Goal: Task Accomplishment & Management: Manage account settings

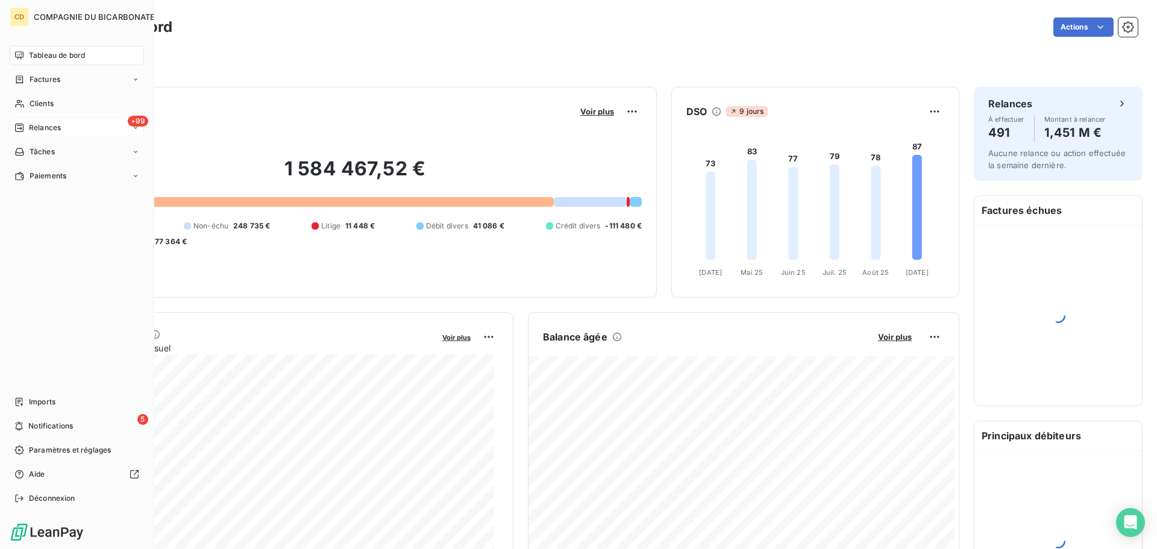
click at [19, 132] on icon at bounding box center [19, 128] width 8 height 8
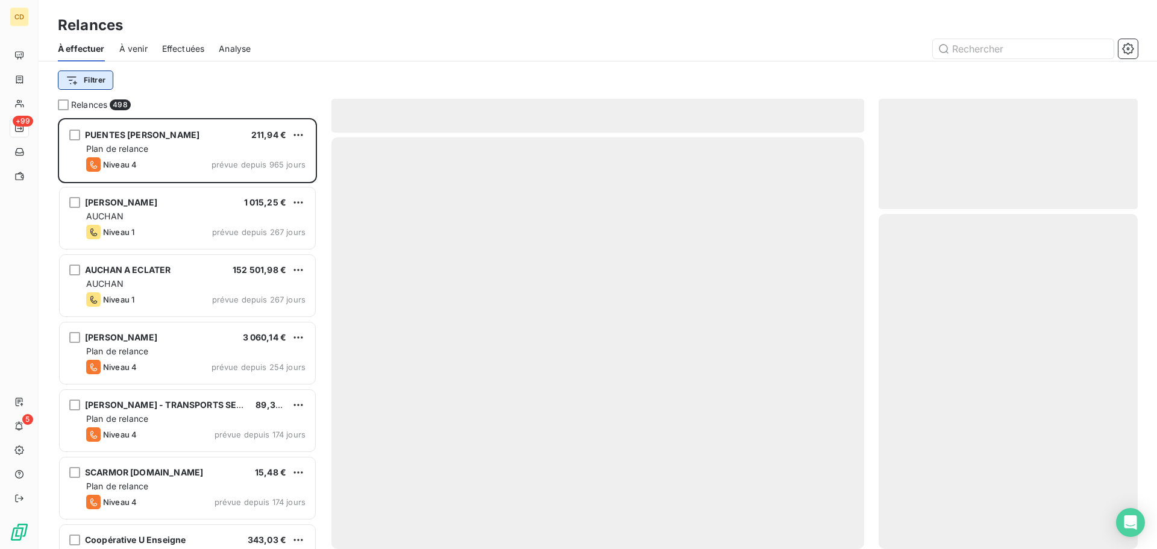
scroll to position [422, 250]
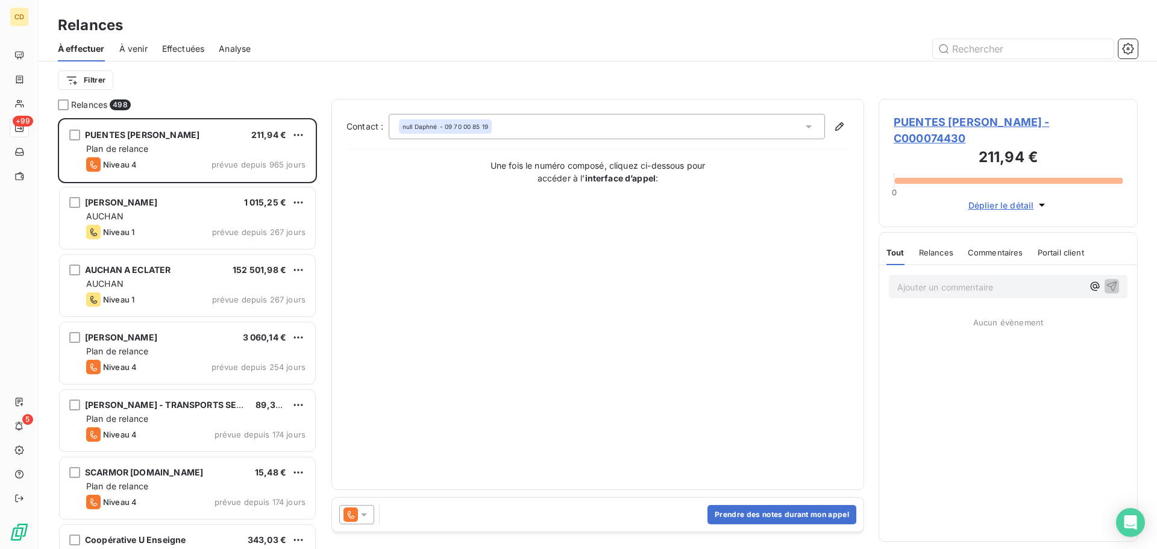
click at [176, 48] on span "Effectuées" at bounding box center [183, 49] width 43 height 12
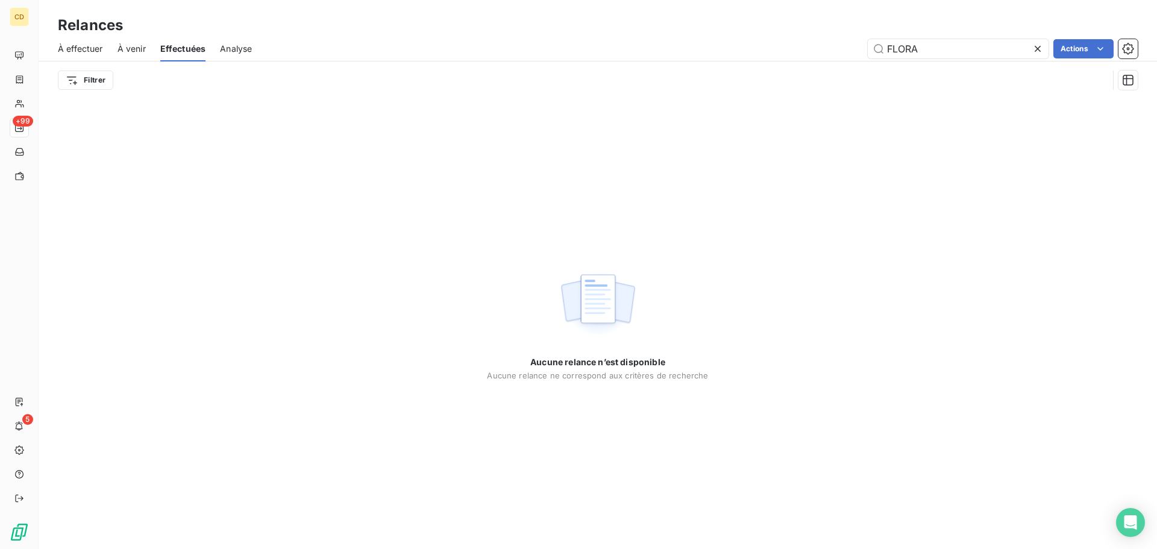
drag, startPoint x: 973, startPoint y: 54, endPoint x: 844, endPoint y: 56, distance: 129.6
click at [844, 56] on div "FLORA Actions" at bounding box center [701, 48] width 871 height 19
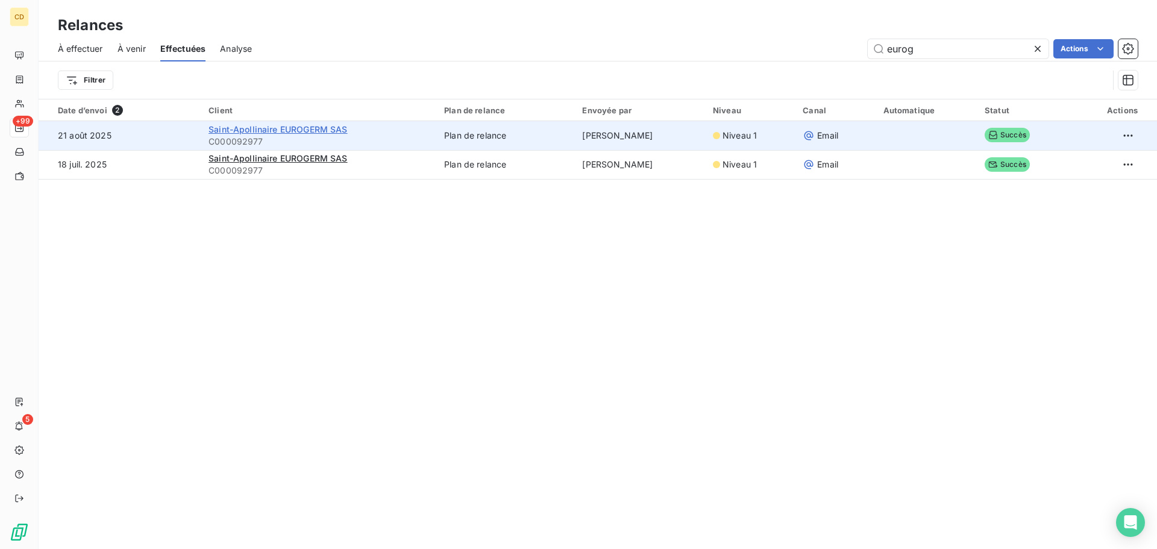
type input "eurog"
click at [312, 130] on span "Saint-Apollinaire EUROGERM SAS" at bounding box center [278, 129] width 139 height 10
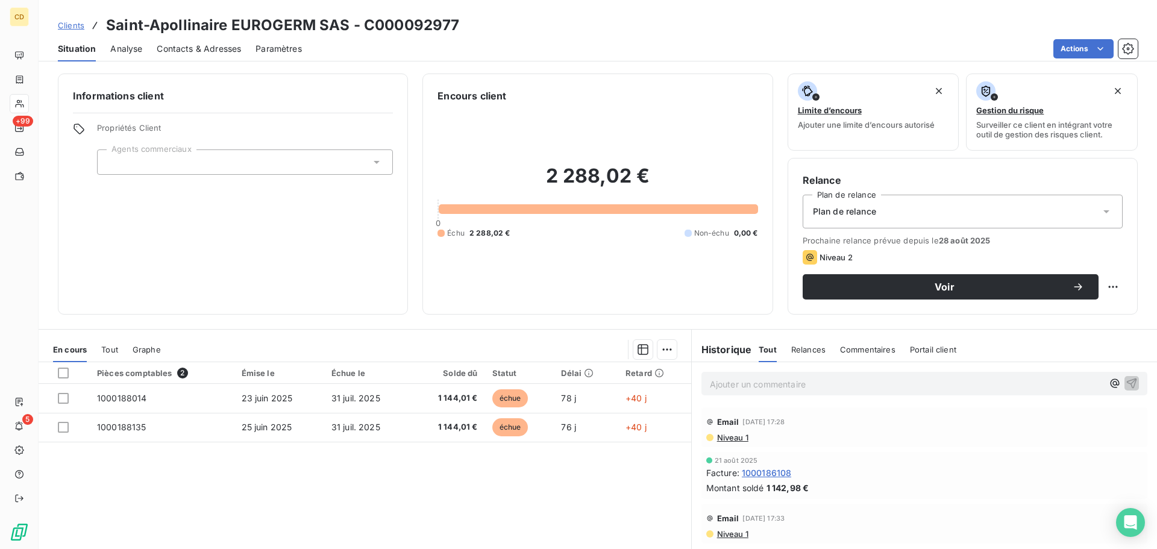
click at [749, 386] on p "Ajouter un commentaire ﻿" at bounding box center [906, 384] width 393 height 15
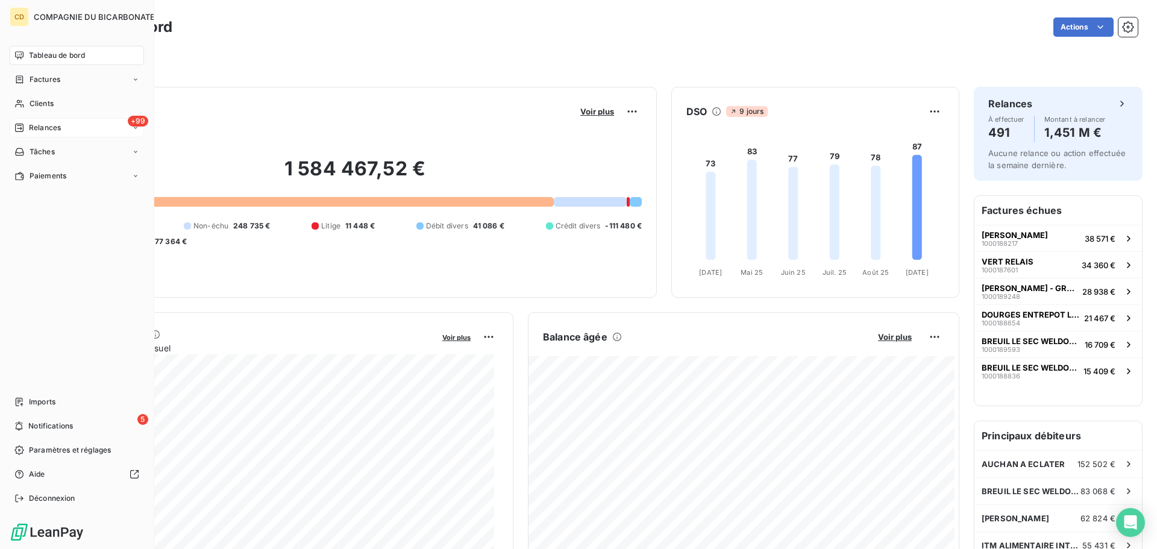
click at [39, 135] on div "+99 Relances" at bounding box center [77, 127] width 134 height 19
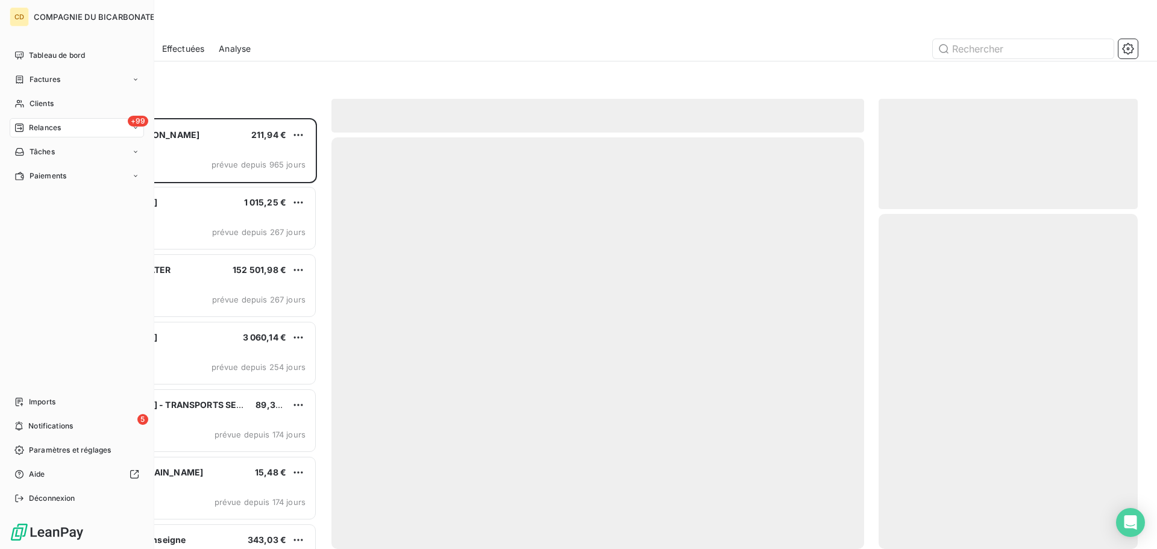
scroll to position [422, 250]
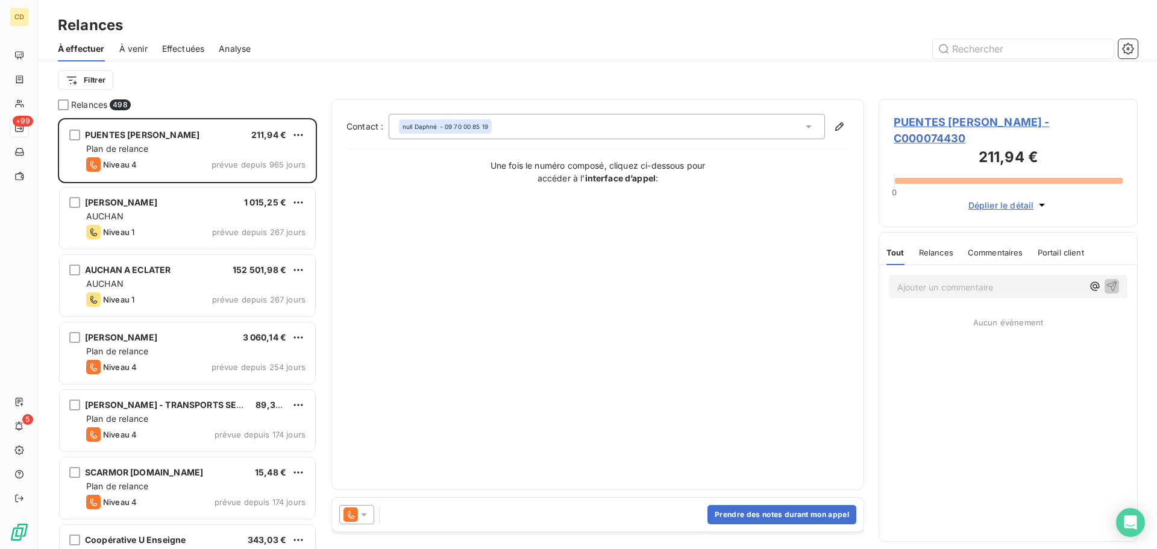
click at [204, 48] on span "Effectuées" at bounding box center [183, 49] width 43 height 12
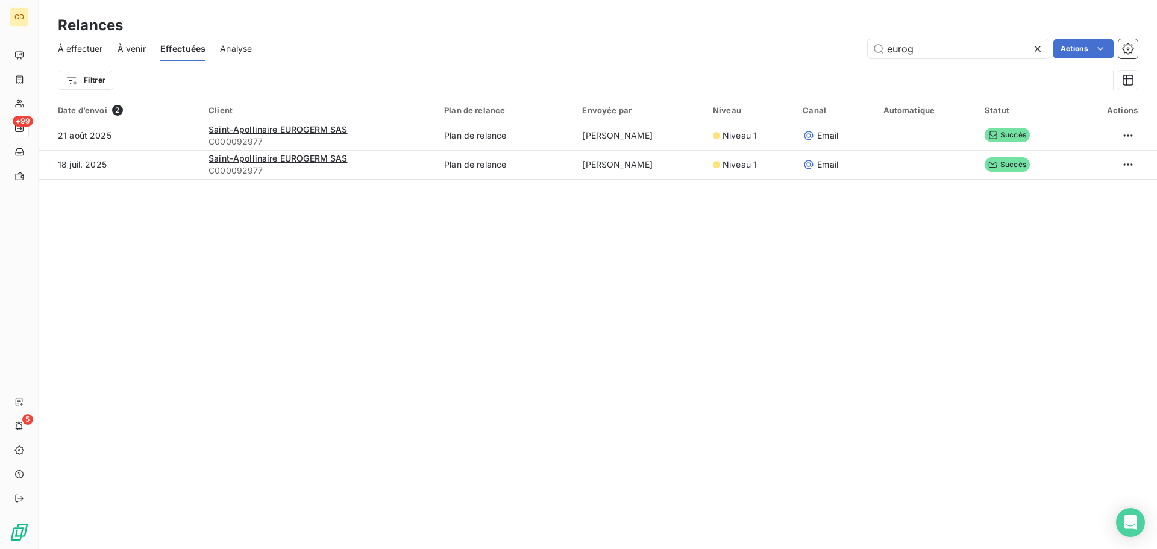
drag, startPoint x: 965, startPoint y: 52, endPoint x: 665, endPoint y: 78, distance: 301.8
click at [665, 78] on div "À effectuer À venir Effectuées Analyse eurog Actions Filtrer" at bounding box center [598, 67] width 1119 height 63
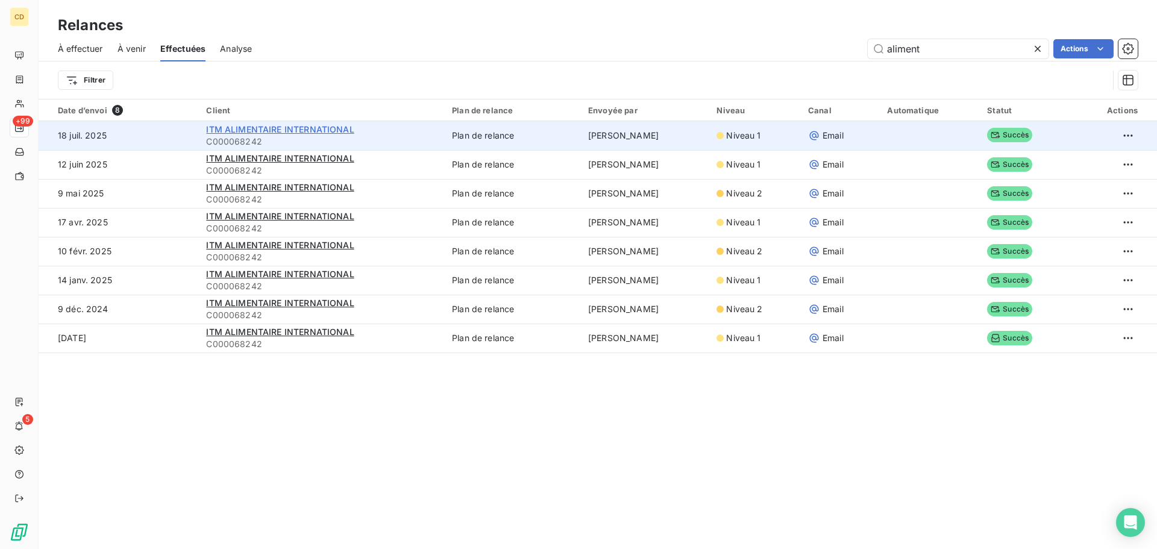
type input "aliment"
click at [331, 132] on span "ITM ALIMENTAIRE INTERNATIONAL" at bounding box center [280, 129] width 148 height 10
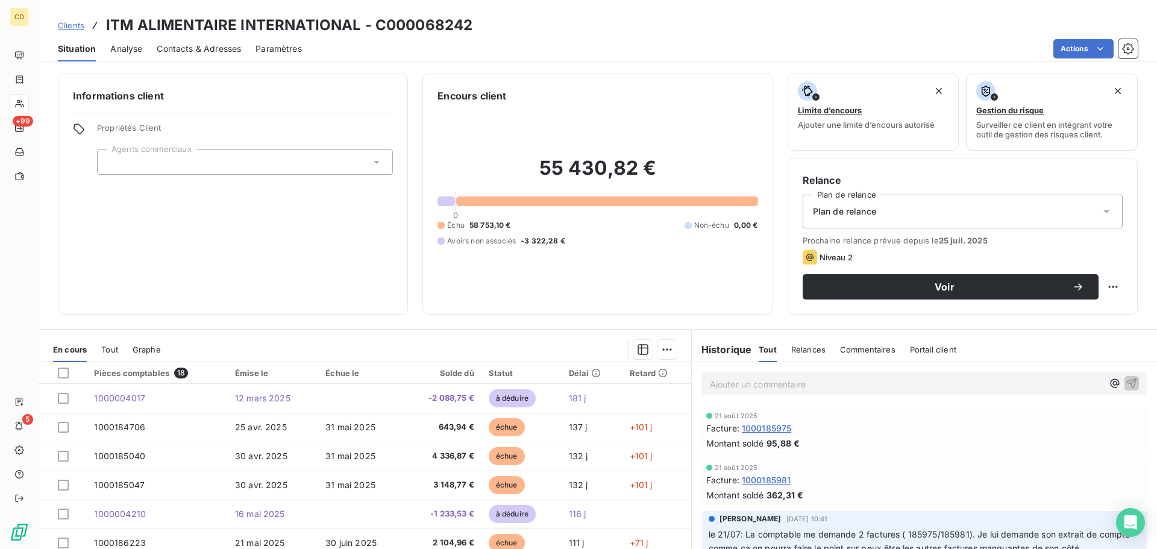
scroll to position [81, 0]
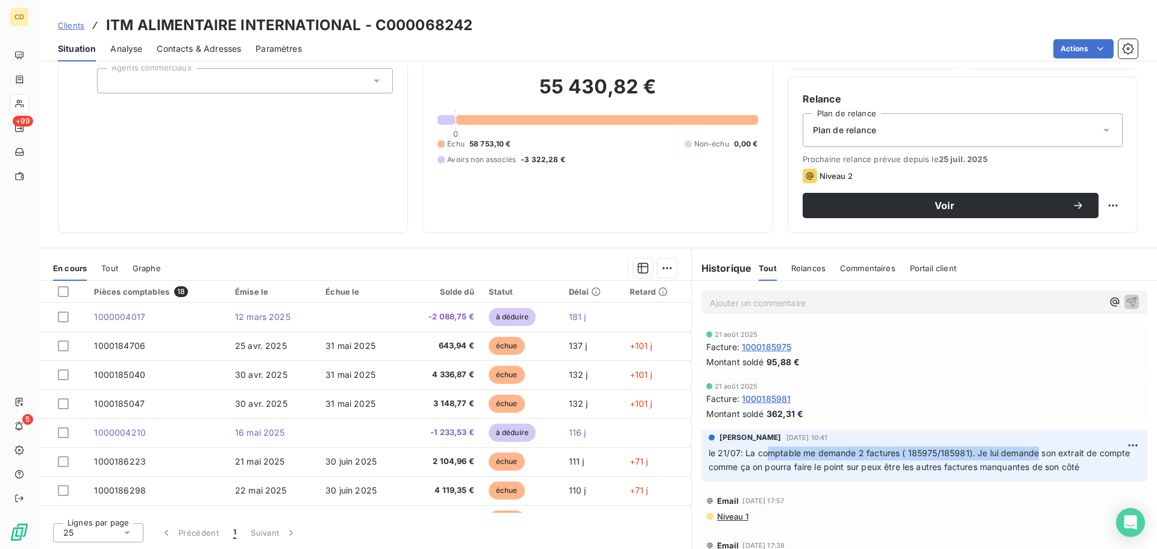
drag, startPoint x: 764, startPoint y: 457, endPoint x: 1031, endPoint y: 453, distance: 267.0
click at [1031, 453] on span "le 21/07: La comptable me demande 2 factures ( 185975/185981). Je lui demande s…" at bounding box center [921, 460] width 424 height 24
click at [1043, 451] on span "le 21/07: La comptable me demande 2 factures ( 185975/185981). Je lui demande s…" at bounding box center [921, 460] width 424 height 24
drag, startPoint x: 746, startPoint y: 453, endPoint x: 1067, endPoint y: 451, distance: 321.8
click at [1034, 451] on span "le 21/07: La comptable me demande 2 factures ( 185975/185981). Je lui demande s…" at bounding box center [921, 460] width 424 height 24
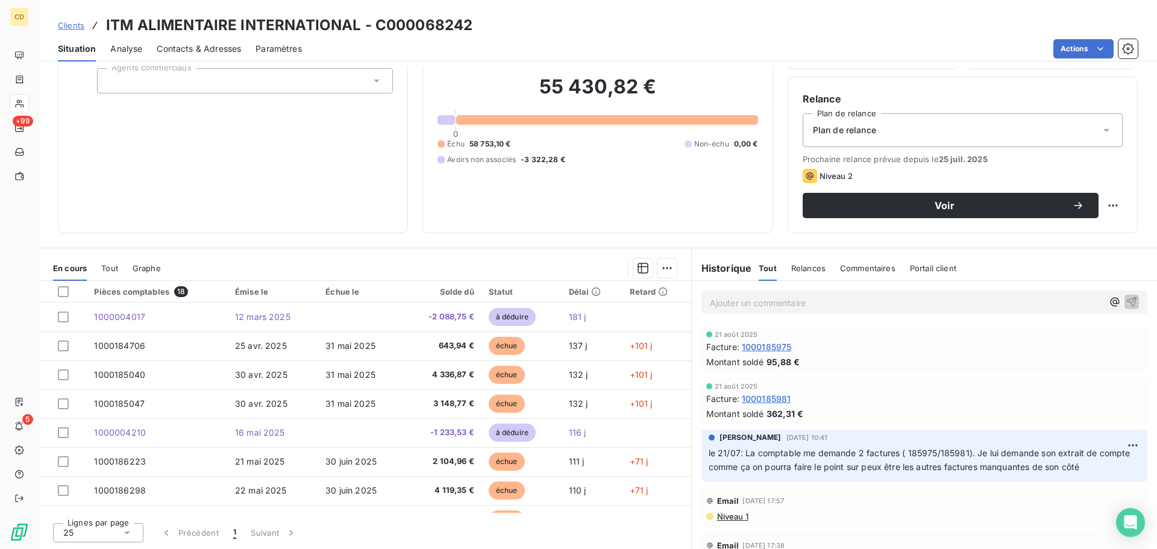
click at [1073, 451] on span "le 21/07: La comptable me demande 2 factures ( 185975/185981). Je lui demande s…" at bounding box center [921, 460] width 424 height 24
drag, startPoint x: 755, startPoint y: 457, endPoint x: 1014, endPoint y: 454, distance: 259.2
click at [994, 454] on span "le 21/07: La comptable me demande 2 factures ( 185975/185981). Je lui demande s…" at bounding box center [921, 460] width 424 height 24
click at [1023, 454] on span "le 21/07: La comptable me demande 2 factures ( 185975/185981). Je lui demande s…" at bounding box center [921, 460] width 424 height 24
click at [786, 302] on p "Ajouter un commentaire ﻿" at bounding box center [906, 302] width 393 height 15
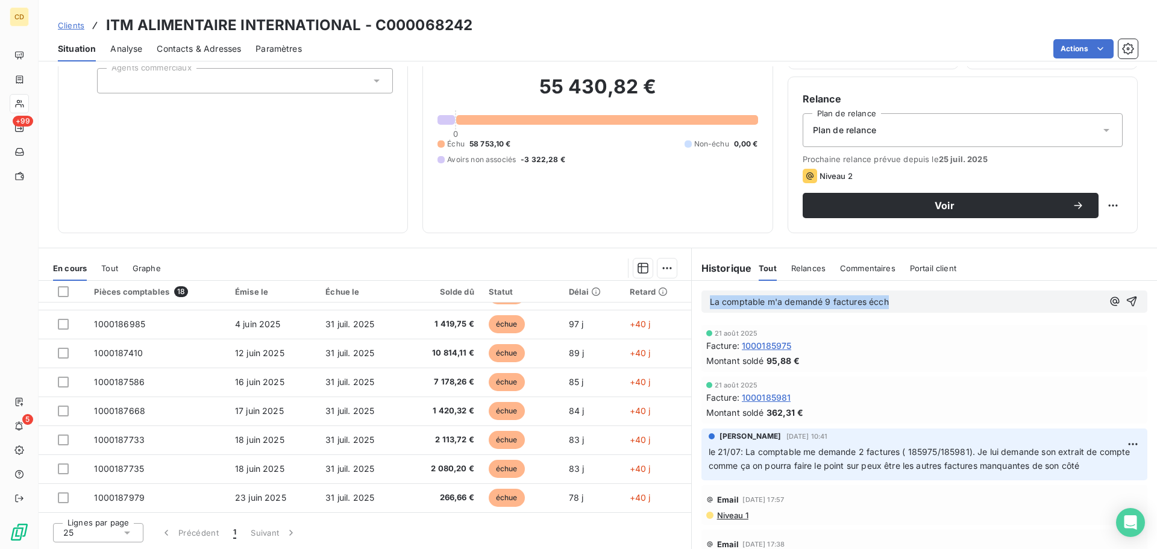
drag, startPoint x: 892, startPoint y: 293, endPoint x: 691, endPoint y: 301, distance: 200.9
click at [692, 301] on div "La comptable m'a demandé 9 factures écch" at bounding box center [924, 302] width 465 height 42
click at [918, 312] on div "La comptable m'a demandé 9 factures écch" at bounding box center [925, 301] width 446 height 22
click at [909, 295] on div "La comptable m'a demandé 9 factures écch" at bounding box center [906, 301] width 393 height 15
drag, startPoint x: 887, startPoint y: 305, endPoint x: 684, endPoint y: 307, distance: 203.1
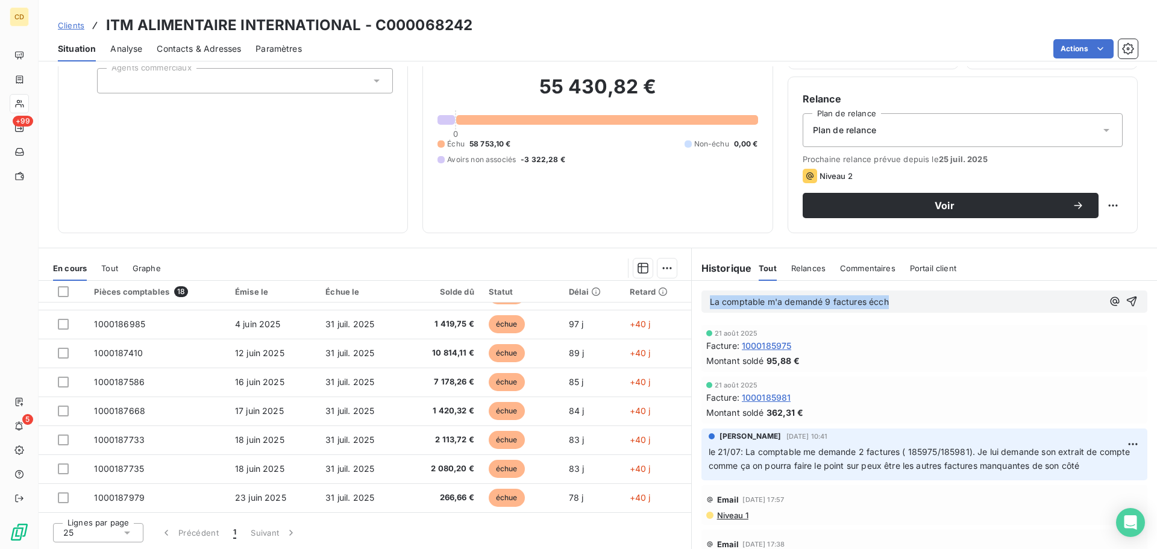
click at [684, 307] on div "En cours Tout Graphe Pièces comptables 18 Émise le Échue le Solde dû Statut Dél…" at bounding box center [598, 398] width 1119 height 301
click at [825, 301] on p "Facture" at bounding box center [906, 302] width 393 height 14
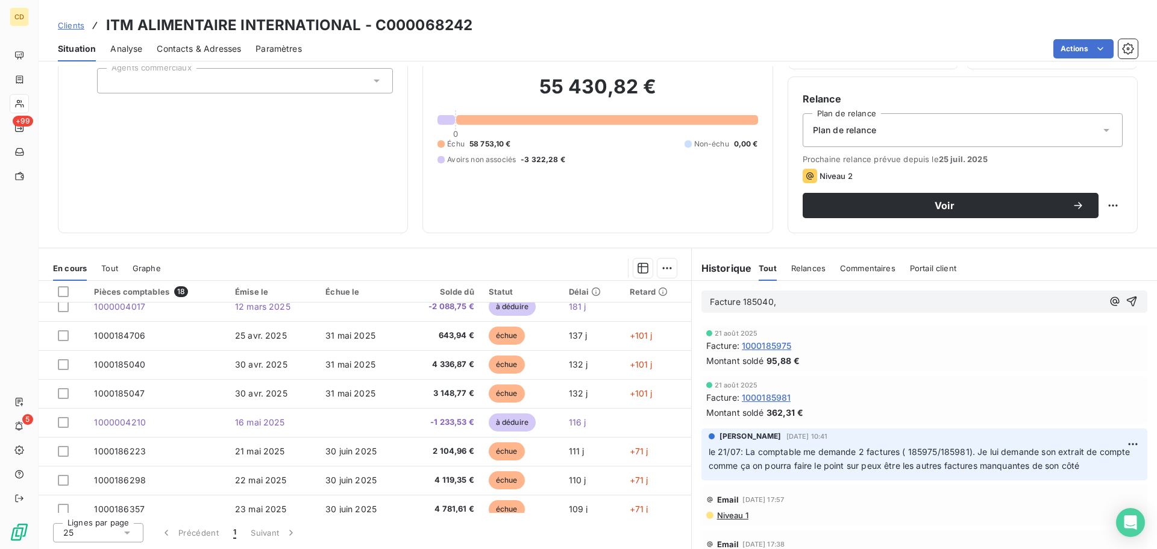
scroll to position [0, 0]
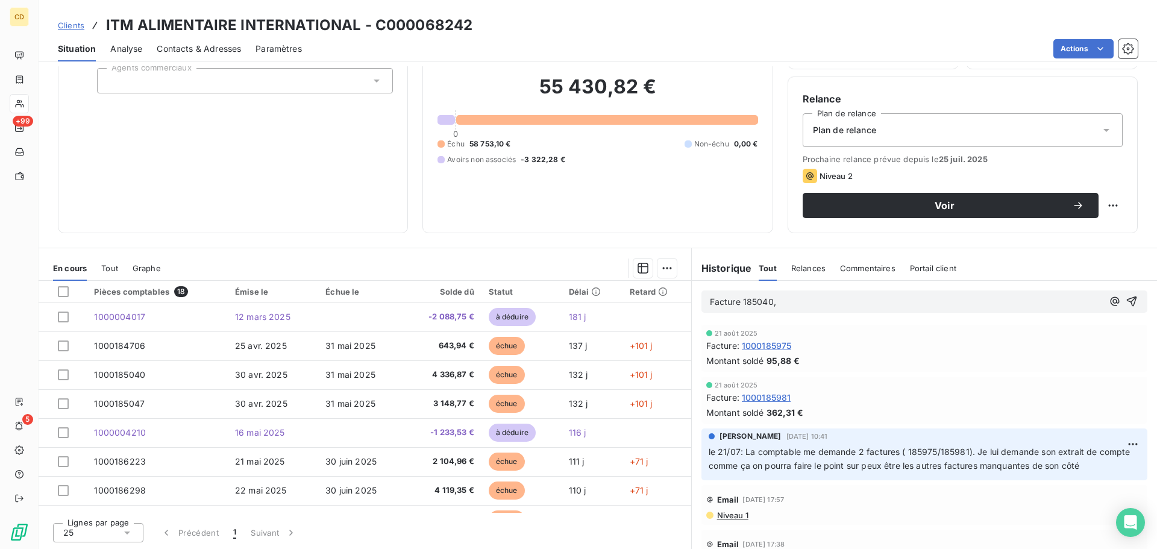
click at [804, 306] on p "Facture 185040," at bounding box center [906, 302] width 393 height 14
